Goal: Task Accomplishment & Management: Use online tool/utility

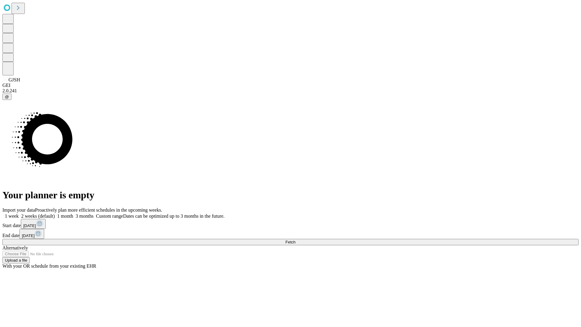
click at [295, 240] on span "Fetch" at bounding box center [290, 242] width 10 height 5
